Goal: Task Accomplishment & Management: Complete application form

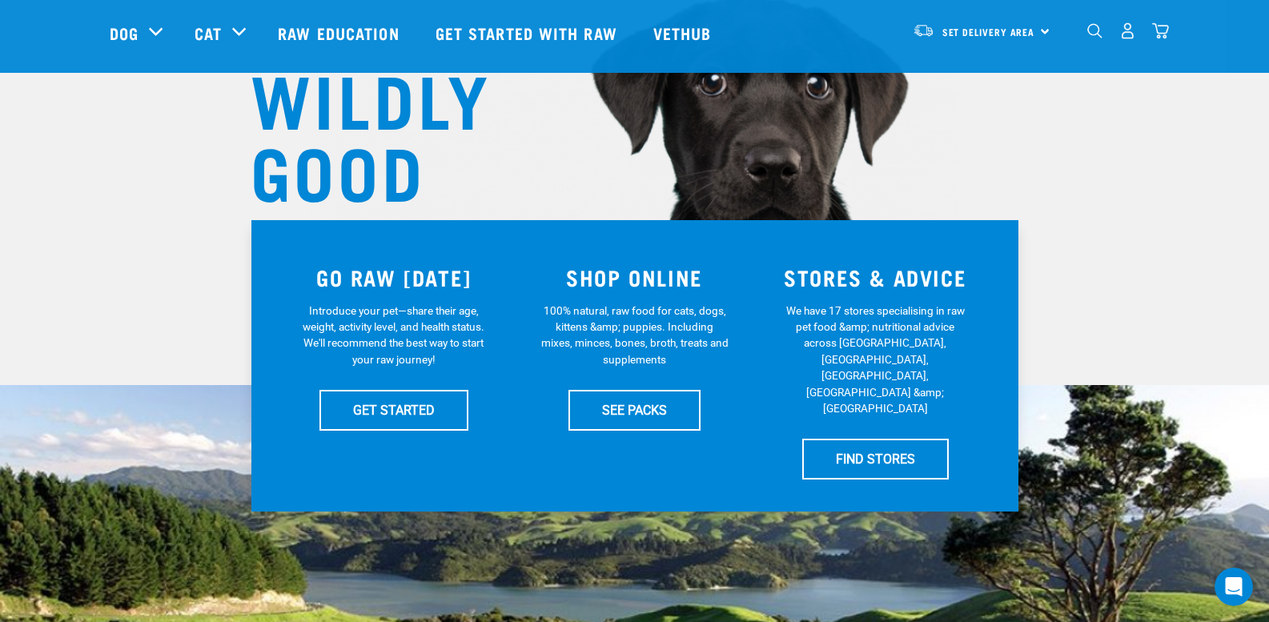
scroll to position [164, 0]
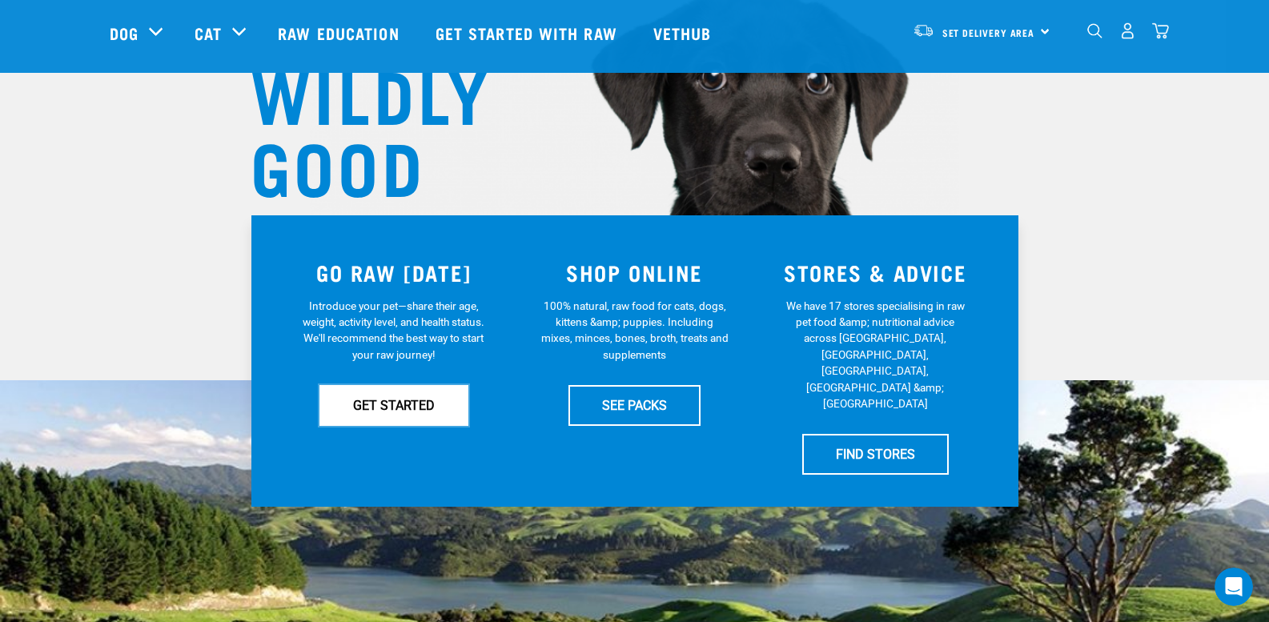
click at [422, 411] on link "GET STARTED" at bounding box center [393, 405] width 149 height 40
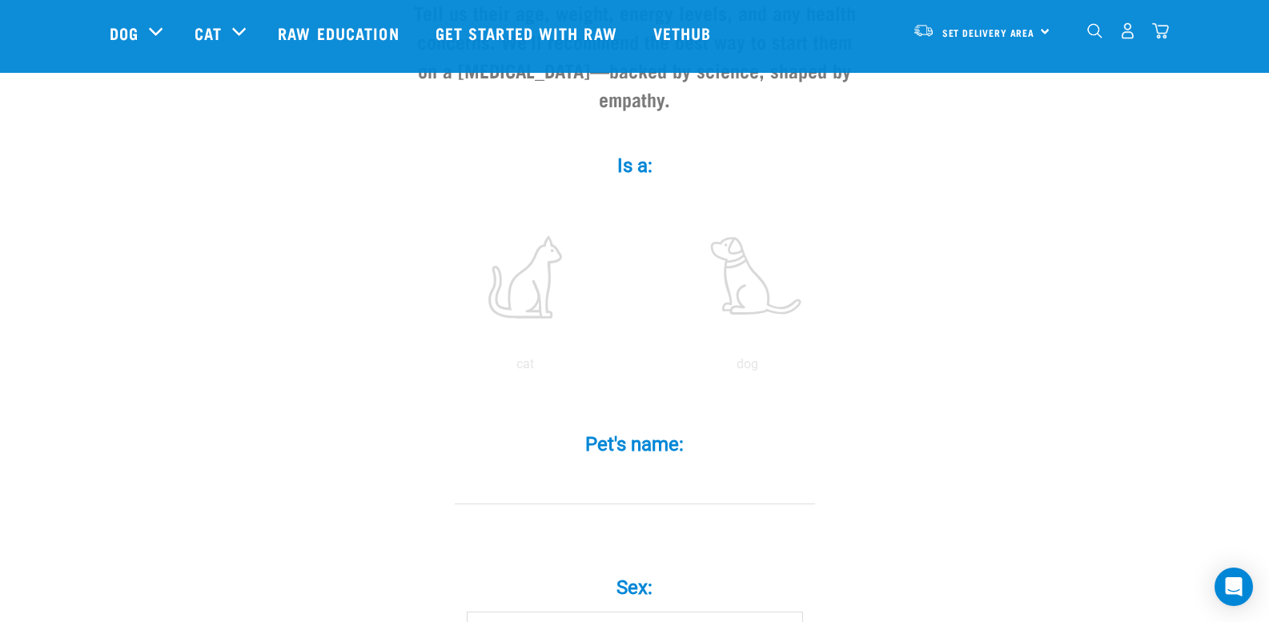
scroll to position [235, 0]
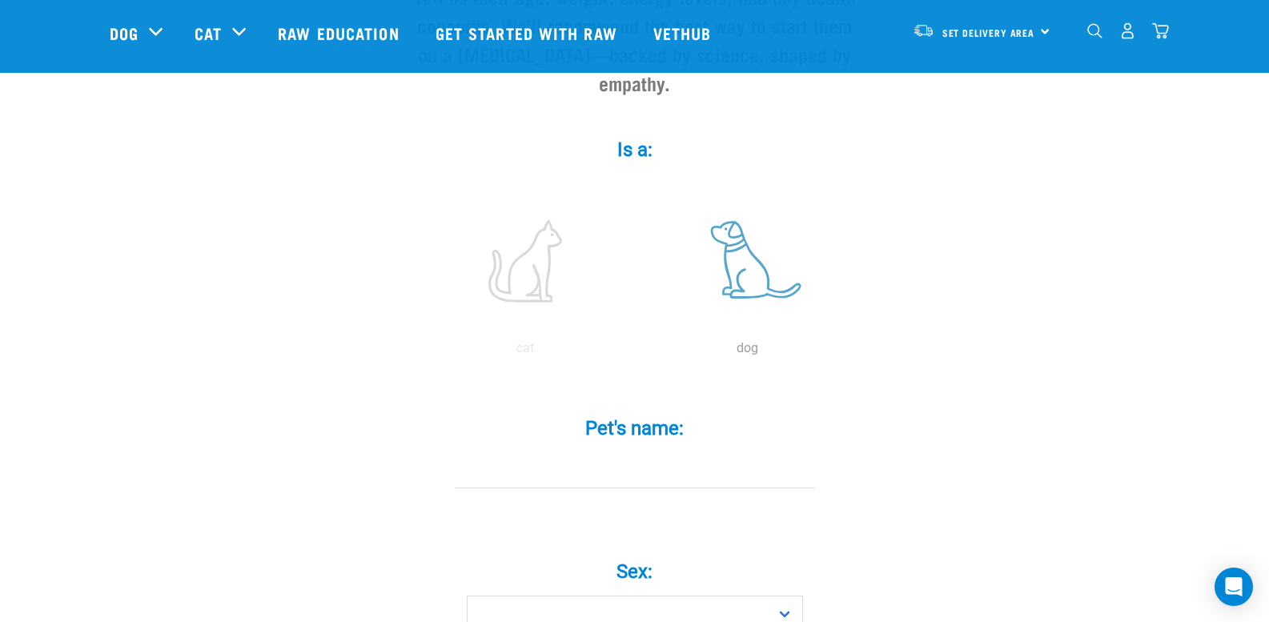
click at [744, 255] on label at bounding box center [748, 261] width 216 height 136
click at [636, 352] on input "radio" at bounding box center [636, 352] width 0 height 0
